Goal: Task Accomplishment & Management: Use online tool/utility

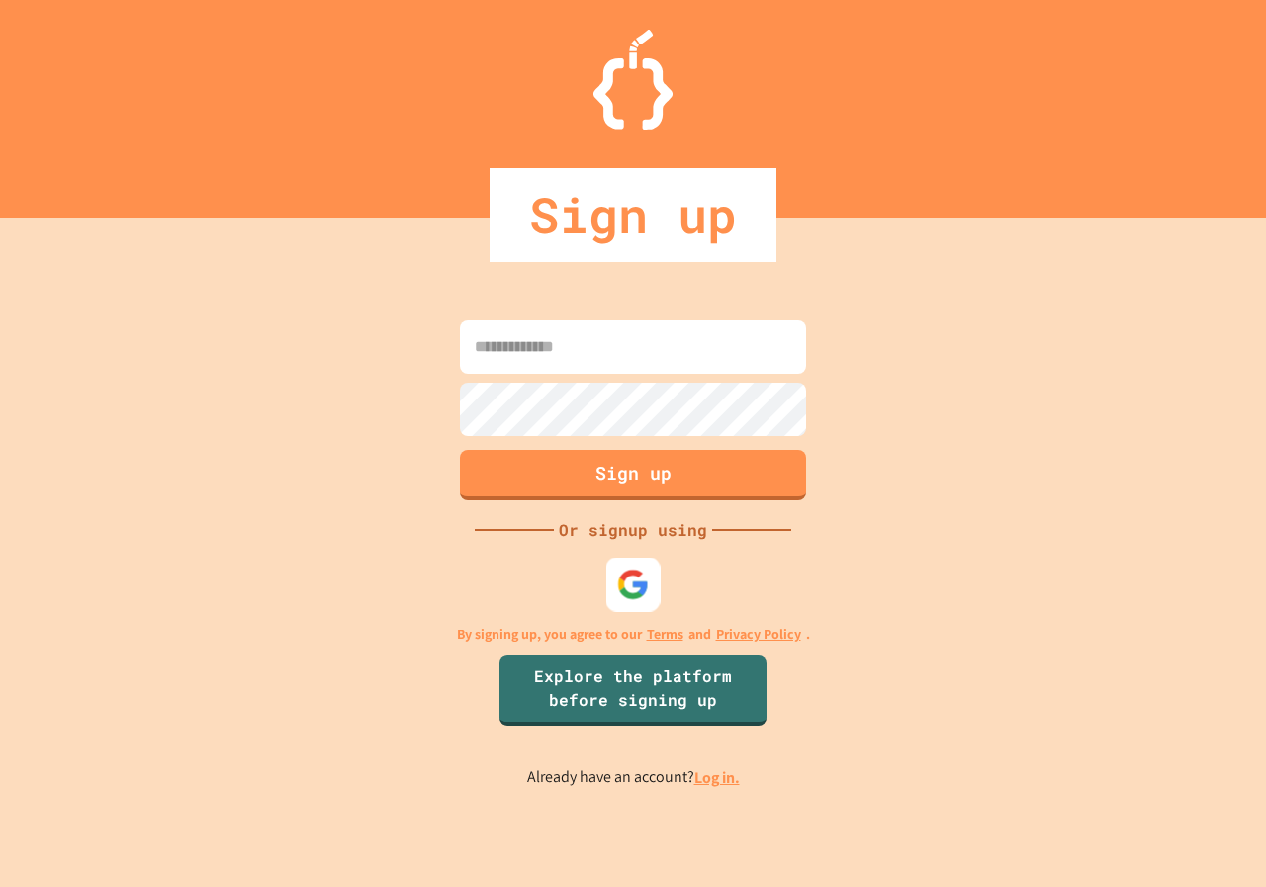
click at [627, 576] on img at bounding box center [633, 584] width 33 height 33
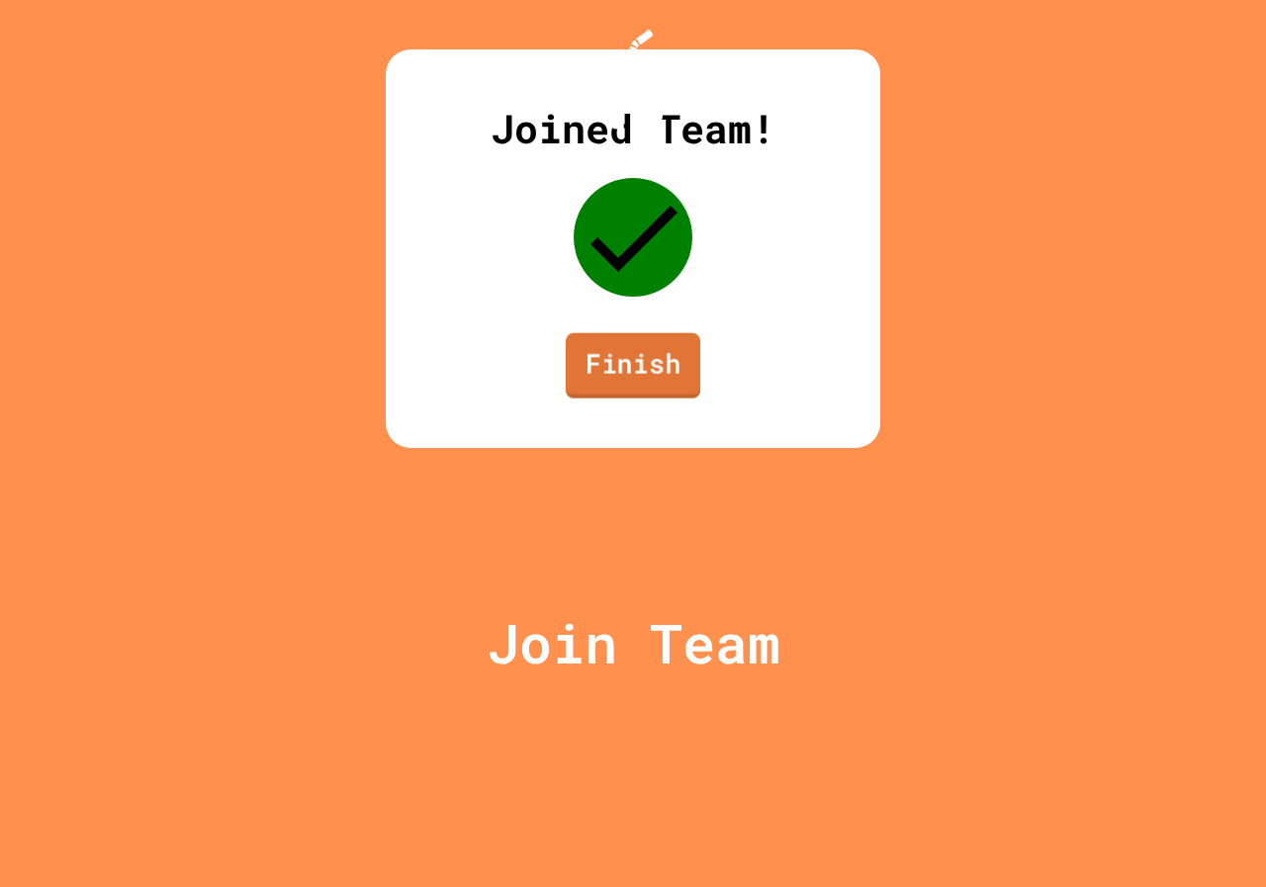
click at [596, 399] on link "Finish" at bounding box center [633, 365] width 135 height 65
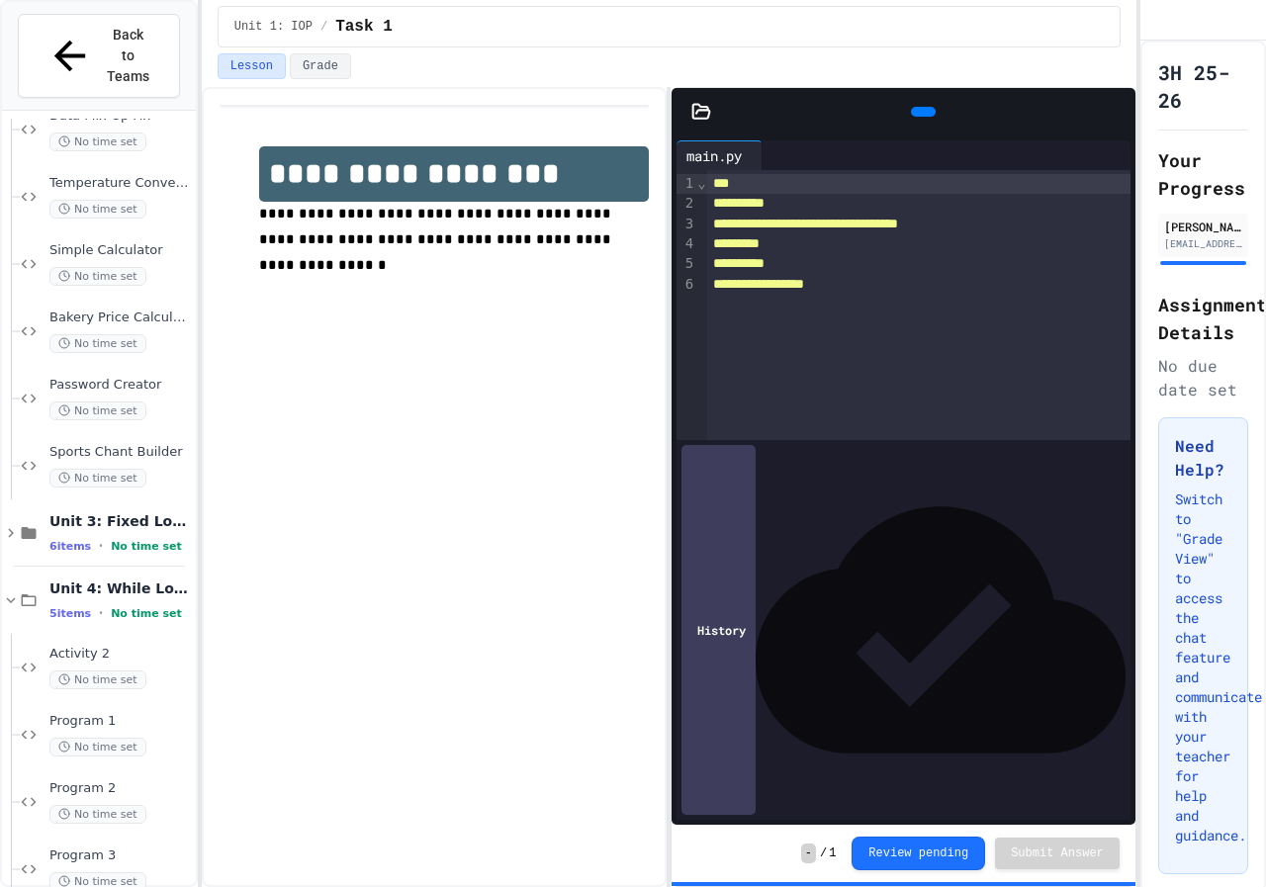
scroll to position [789, 0]
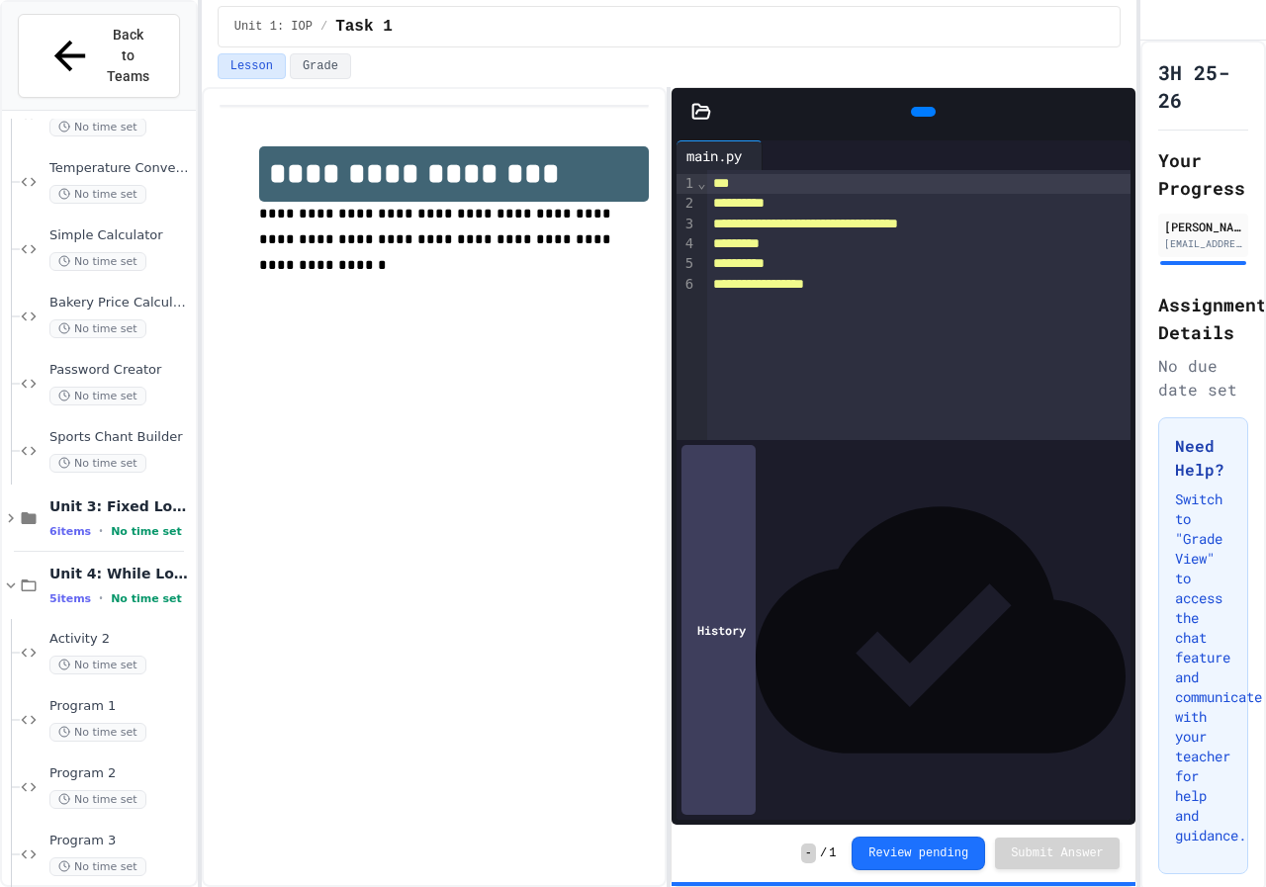
click at [189, 503] on div "Print Statement Repair No time set Data Mix-Up Fix No time set Temperature Conv…" at bounding box center [99, 519] width 194 height 800
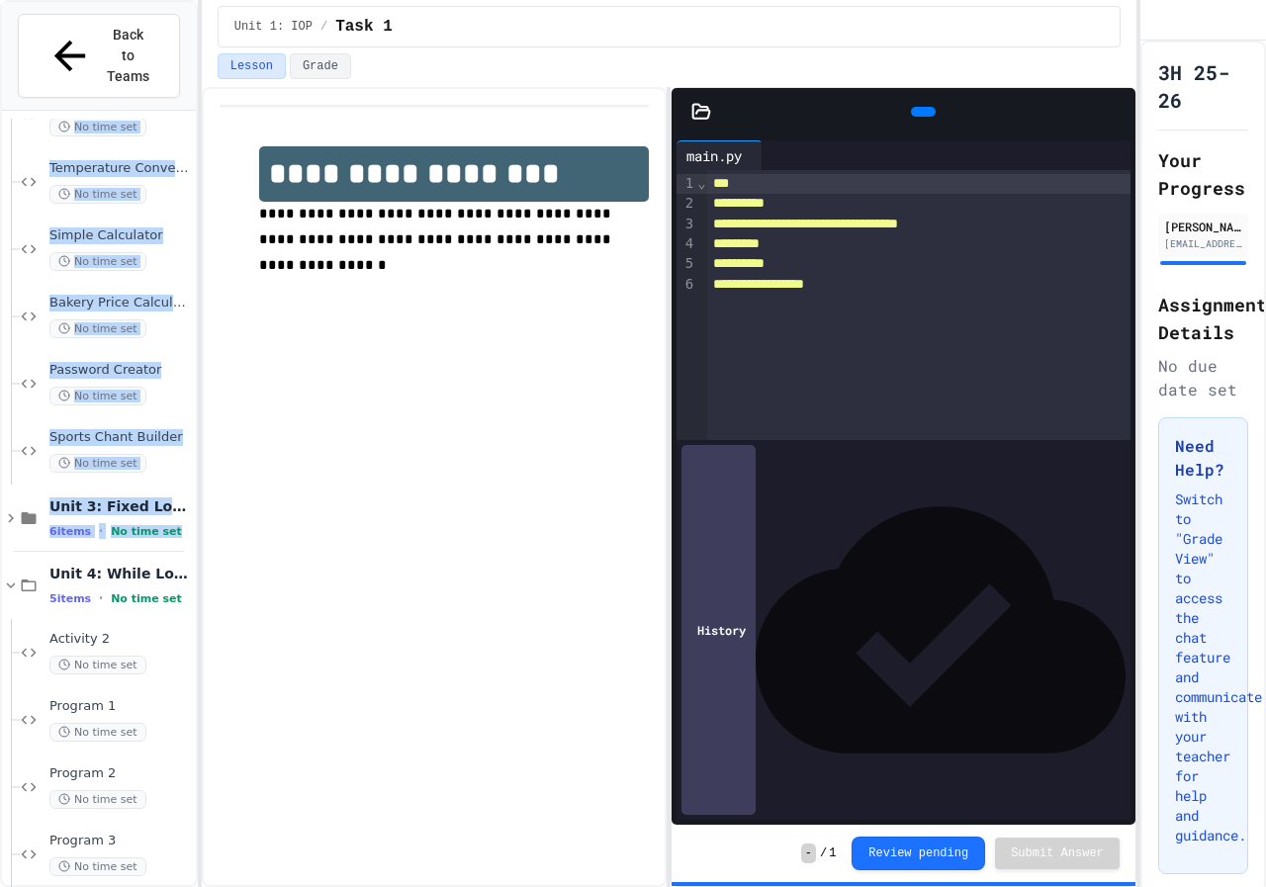
scroll to position [798, 0]
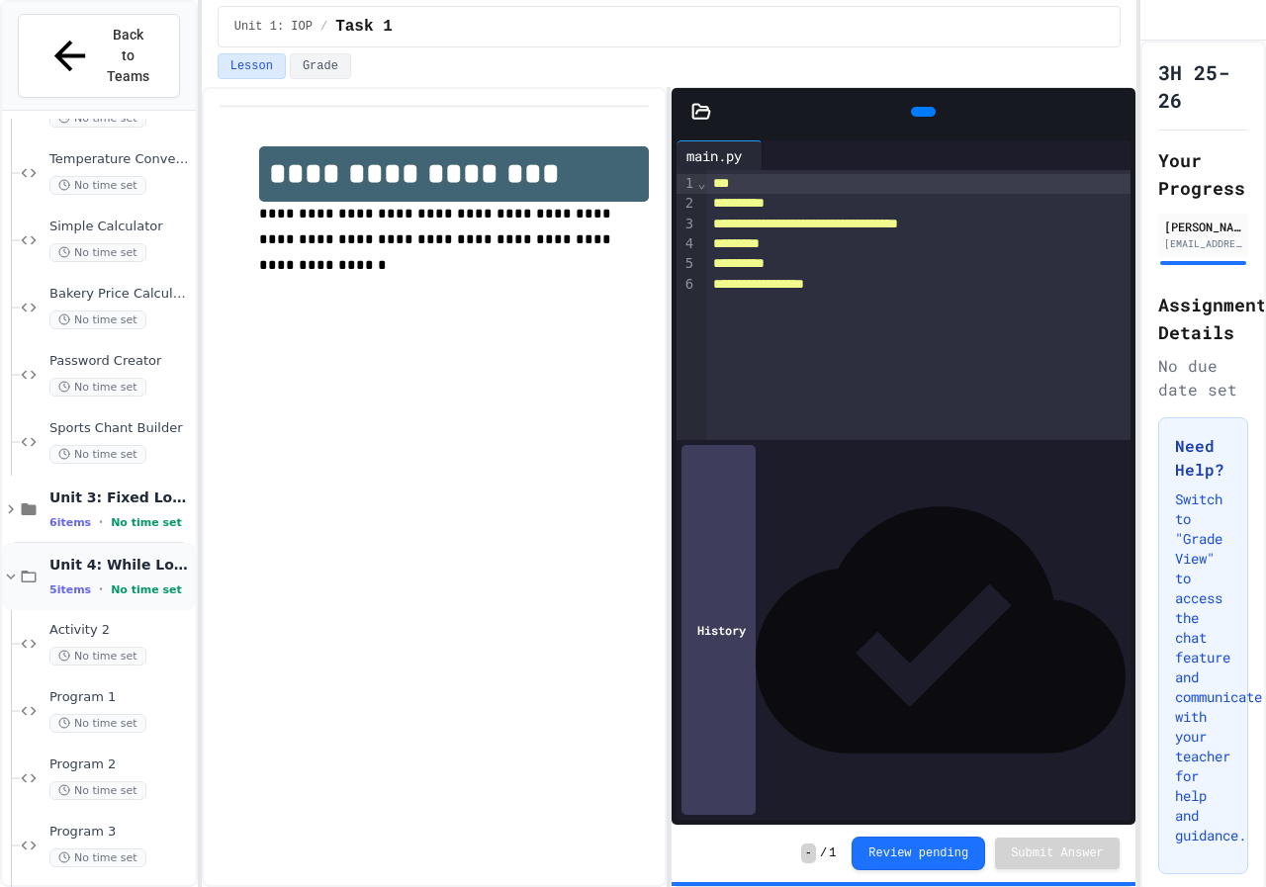
click at [155, 556] on div "Unit 4: While Loops 5 items • No time set" at bounding box center [120, 577] width 142 height 42
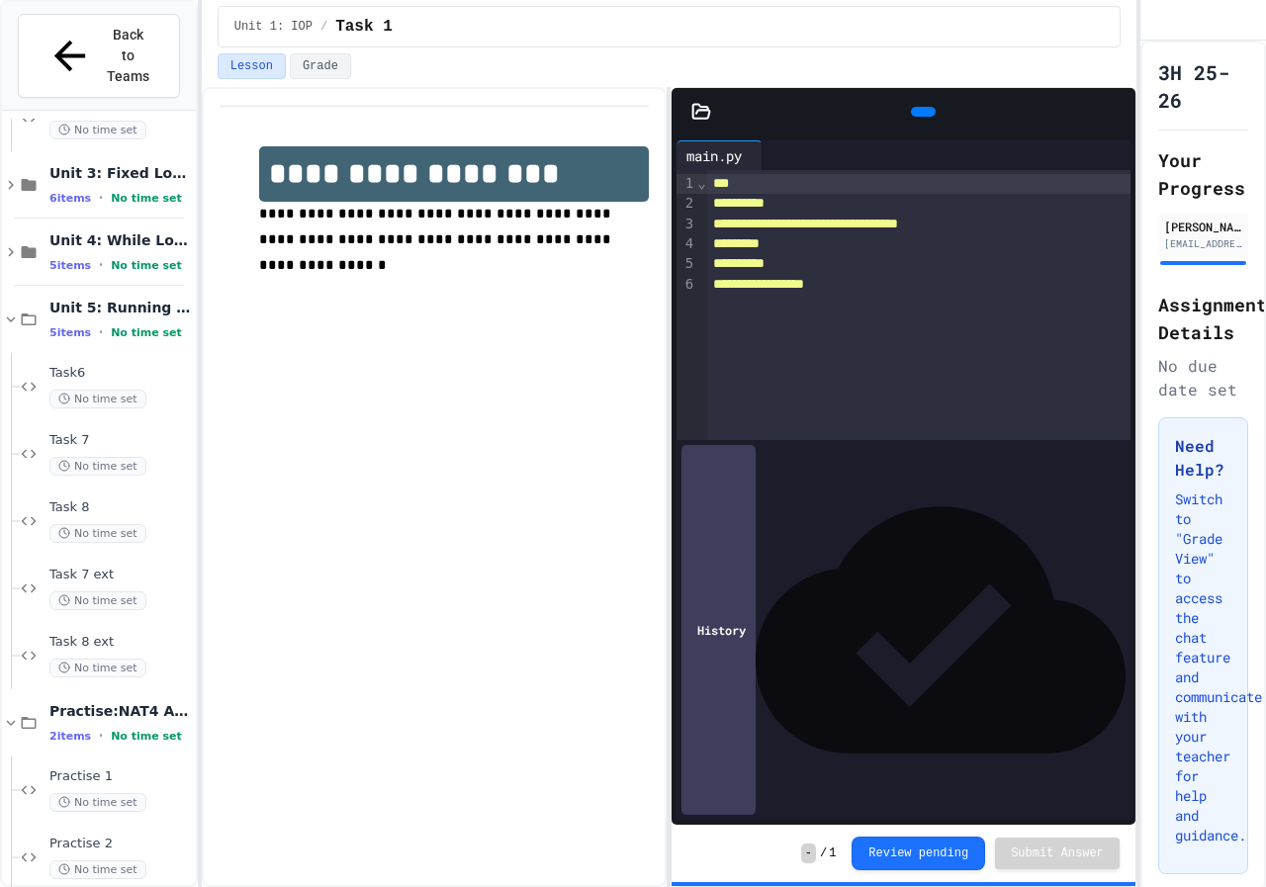
scroll to position [1174, 0]
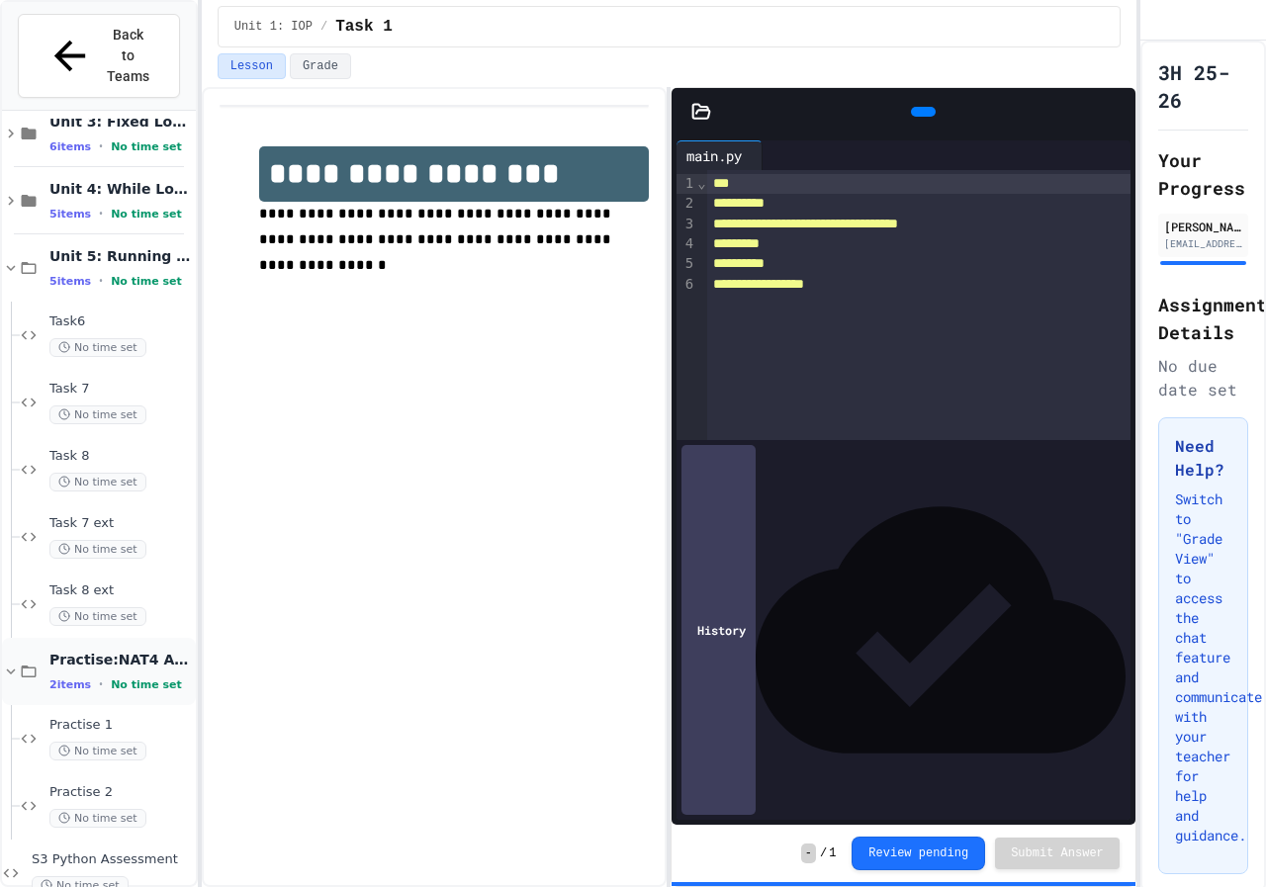
click at [130, 651] on span "Practise:NAT4 Assessment" at bounding box center [120, 660] width 142 height 18
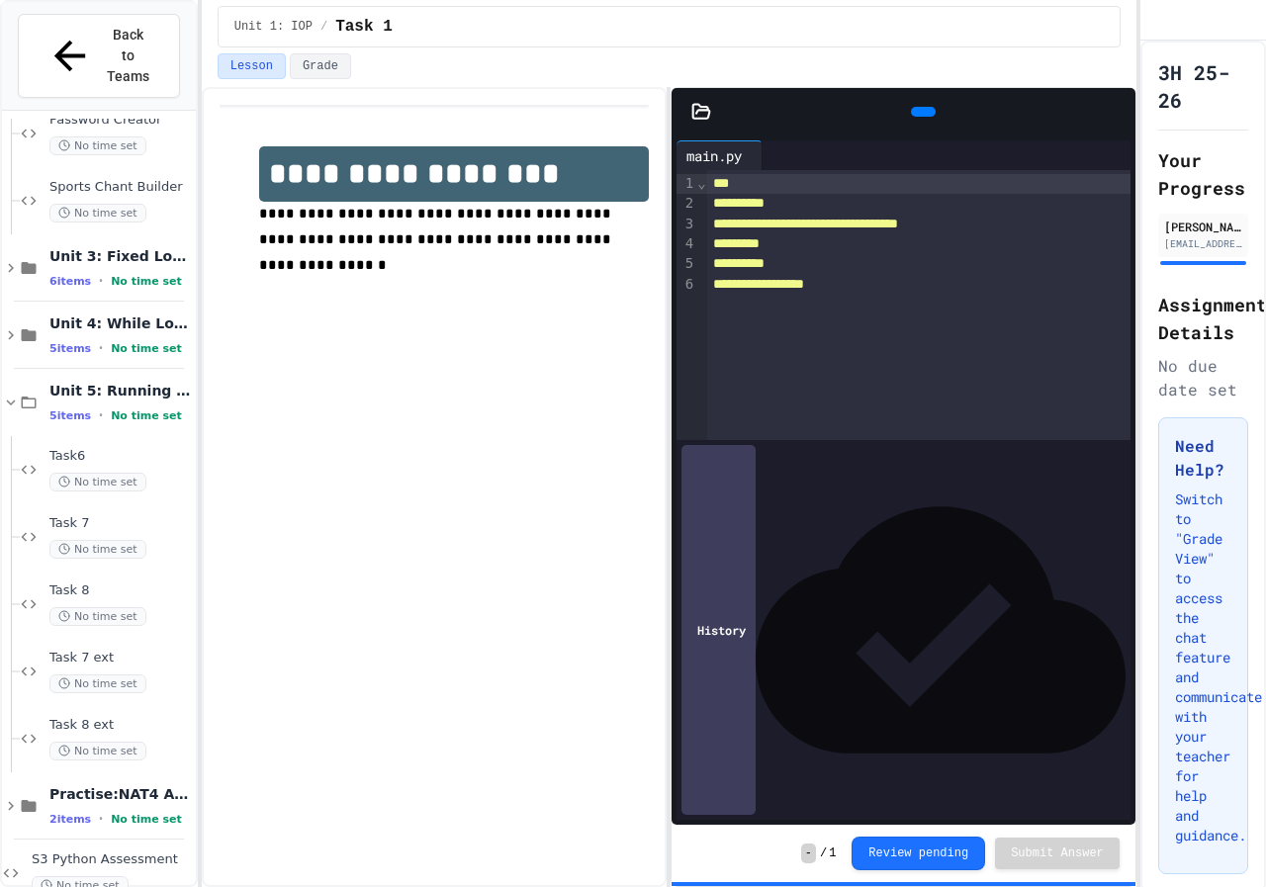
scroll to position [1016, 0]
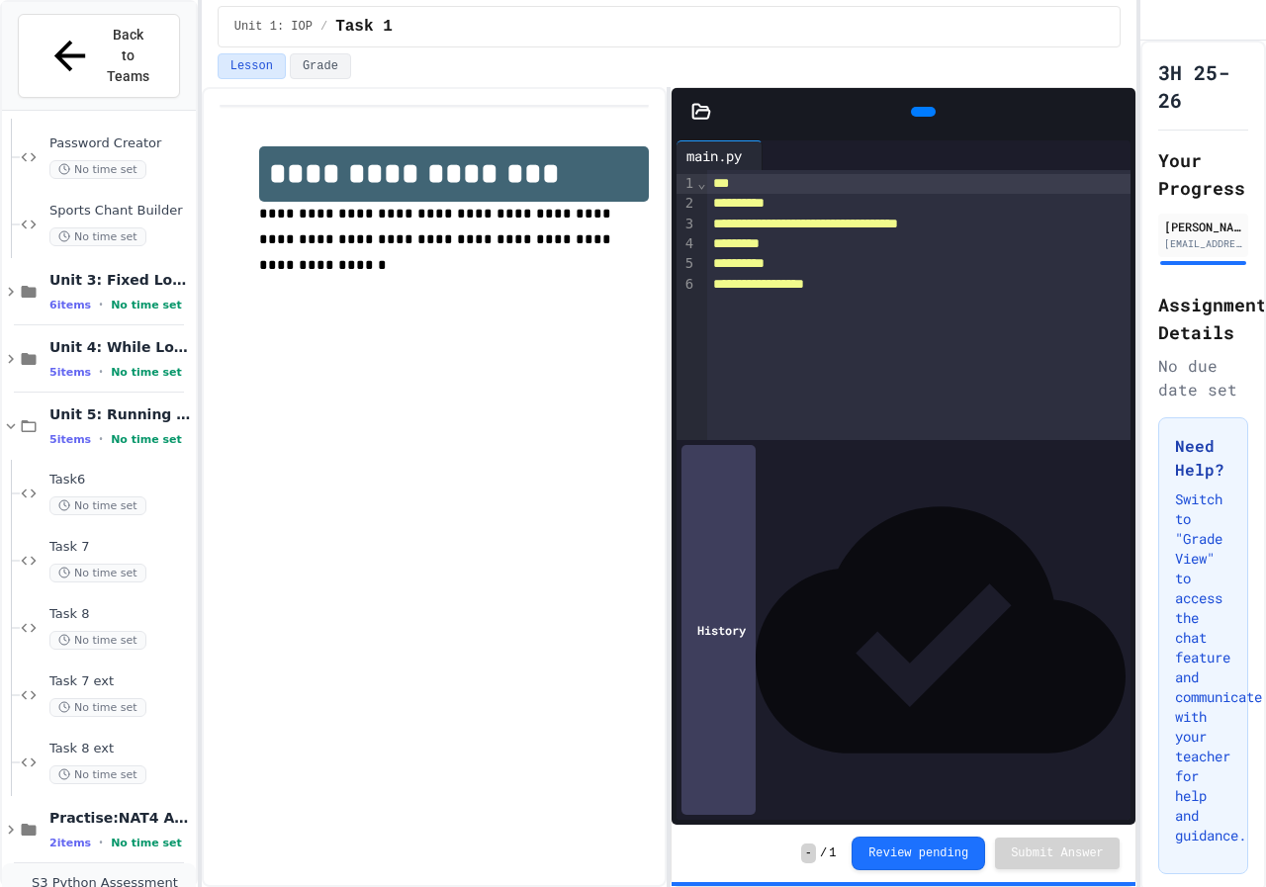
click at [136, 875] on span "S3 Python Assessment" at bounding box center [112, 883] width 160 height 17
